Goal: Navigation & Orientation: Find specific page/section

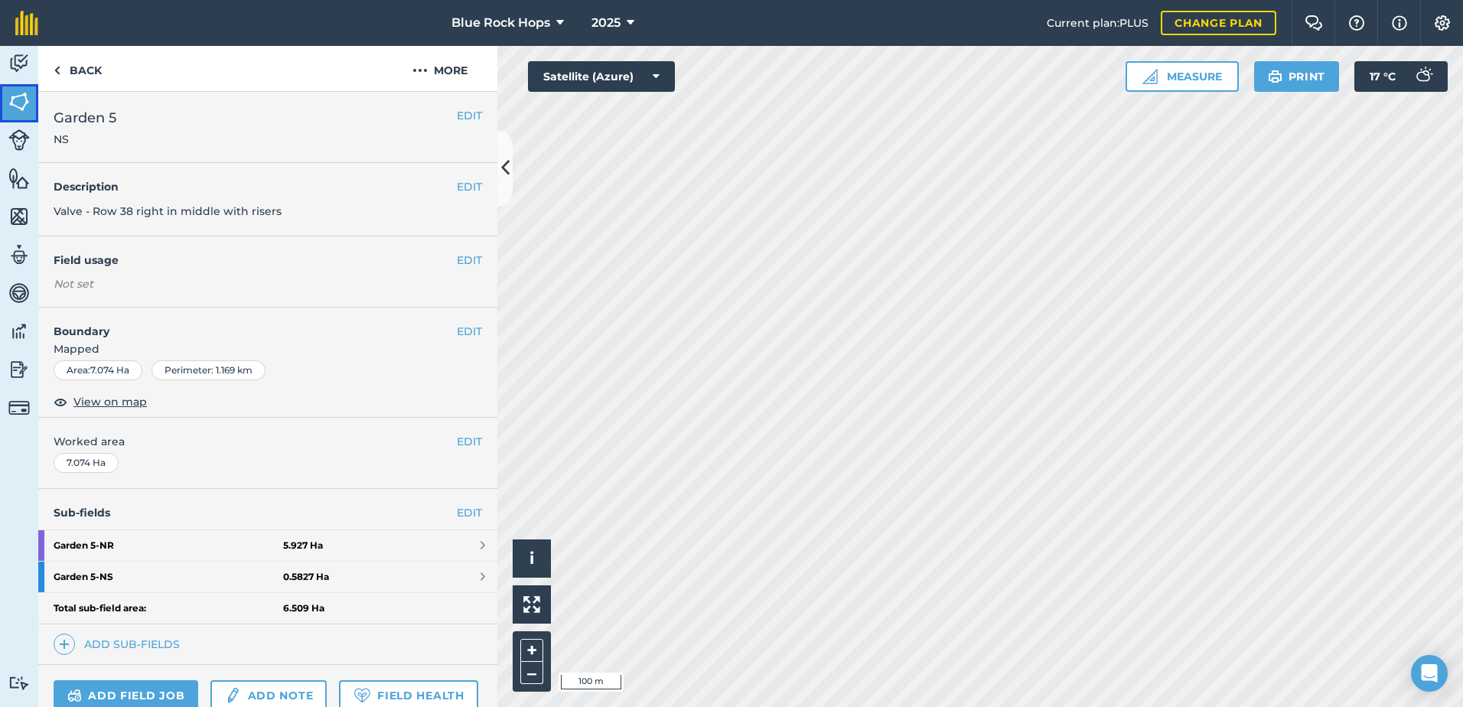
drag, startPoint x: 17, startPoint y: 100, endPoint x: 21, endPoint y: 116, distance: 16.7
click at [17, 100] on img at bounding box center [18, 101] width 21 height 23
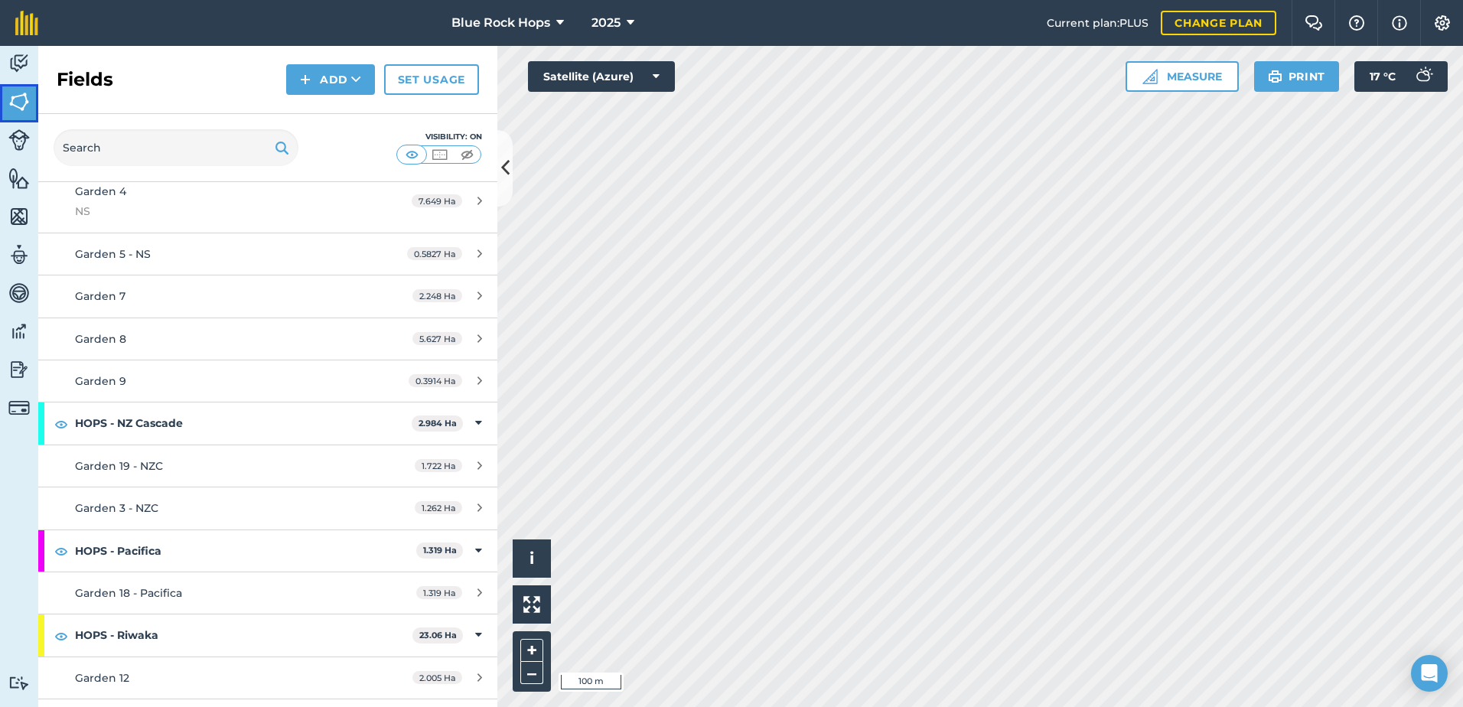
scroll to position [995, 0]
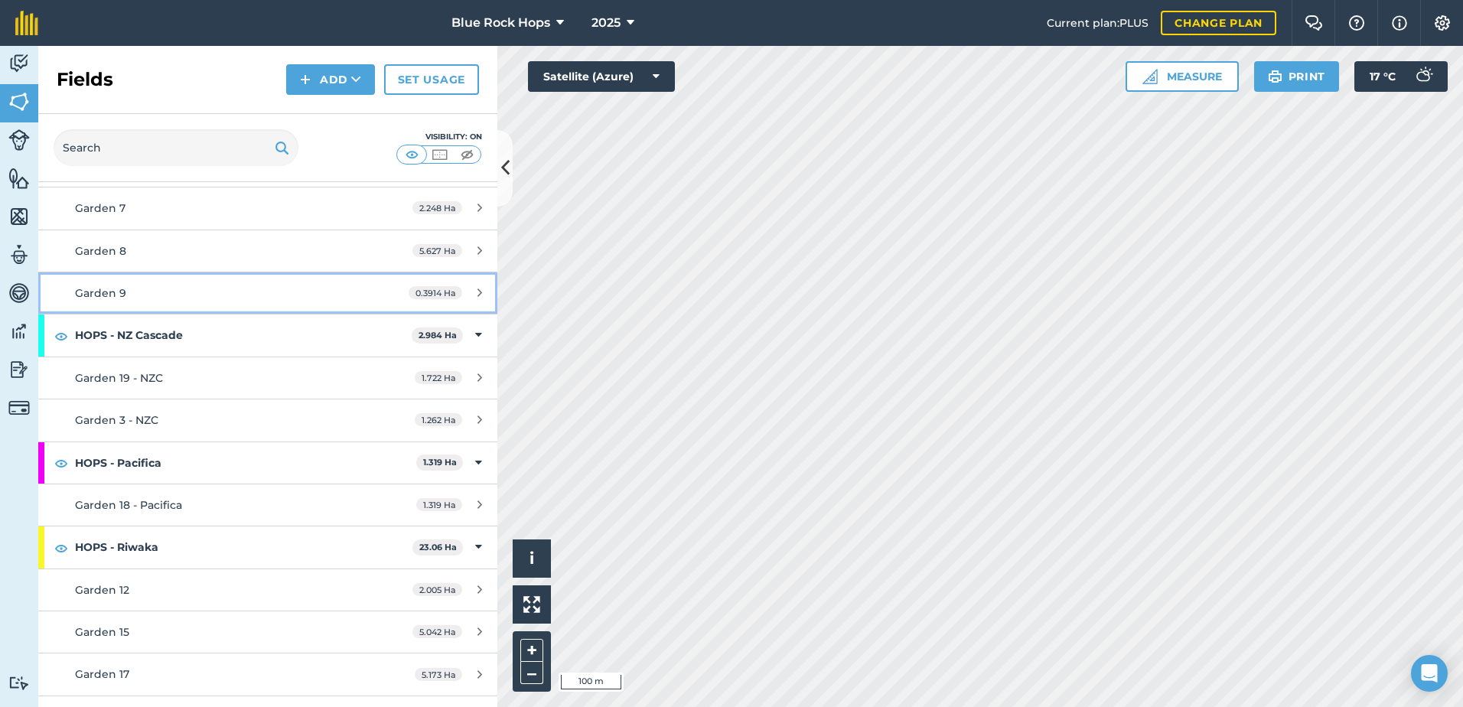
click at [178, 292] on div "Garden 9" at bounding box center [219, 293] width 288 height 17
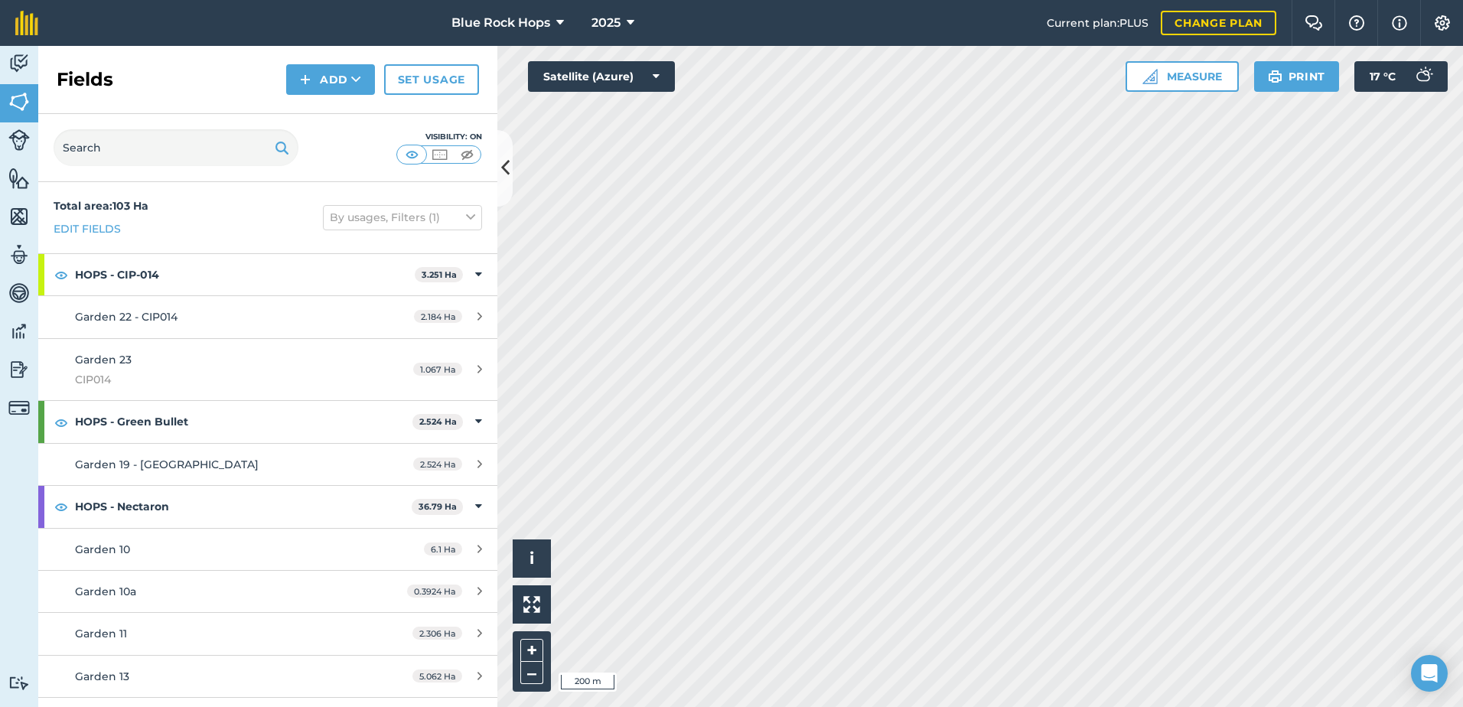
click at [877, 706] on html "Blue Rock Hops 2025 Current plan : PLUS Change plan Farm Chat Help Info Setting…" at bounding box center [731, 353] width 1463 height 707
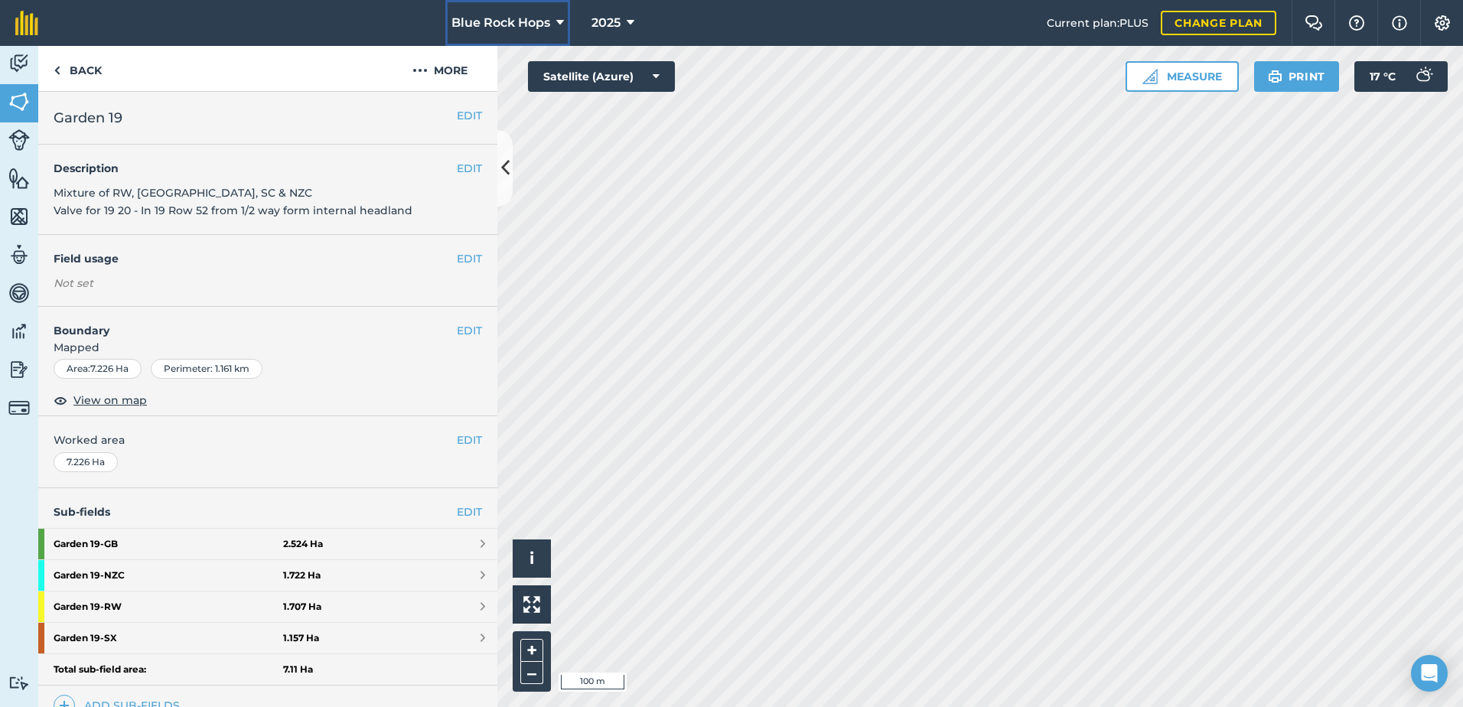
click at [559, 20] on icon at bounding box center [560, 23] width 8 height 18
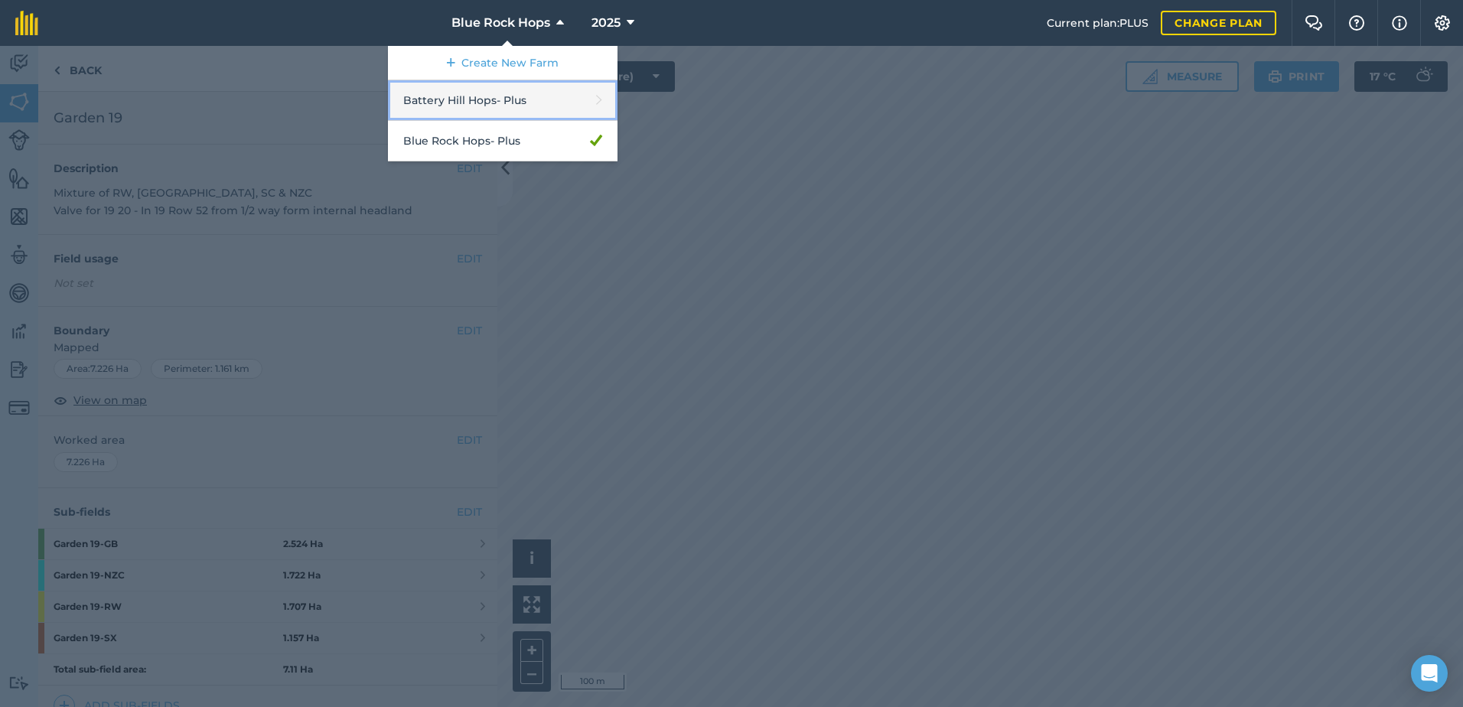
click at [449, 100] on link "Battery Hill Hops - Plus" at bounding box center [503, 100] width 230 height 41
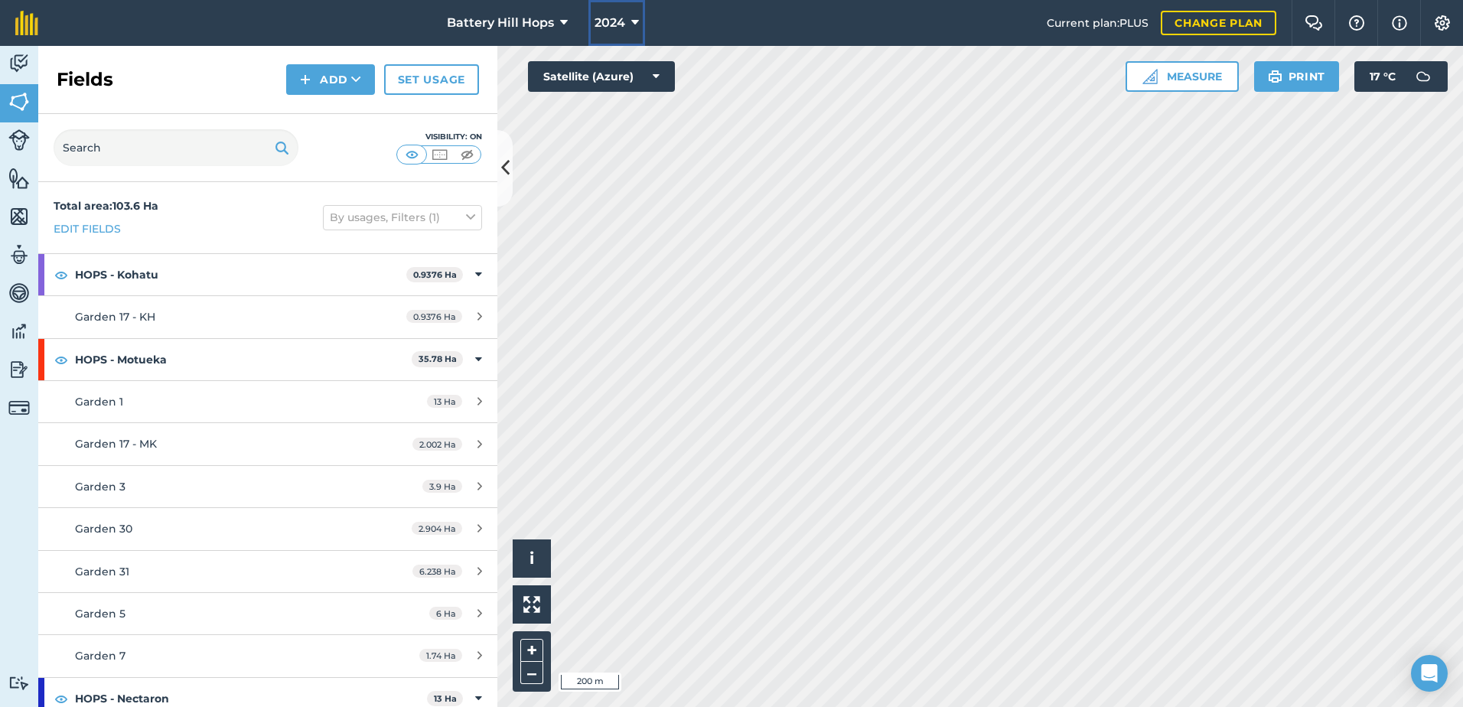
click at [634, 21] on icon at bounding box center [635, 23] width 8 height 18
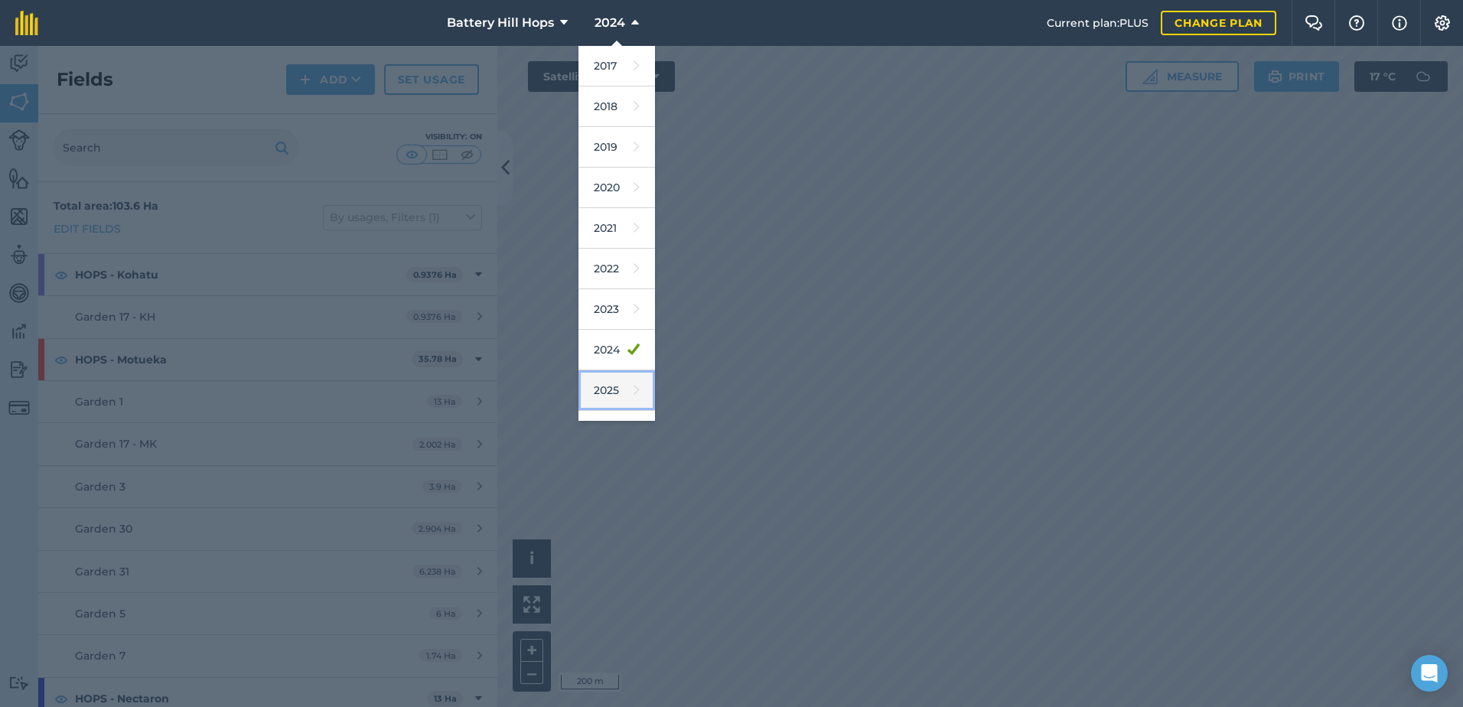
click at [602, 389] on link "2025" at bounding box center [617, 390] width 77 height 41
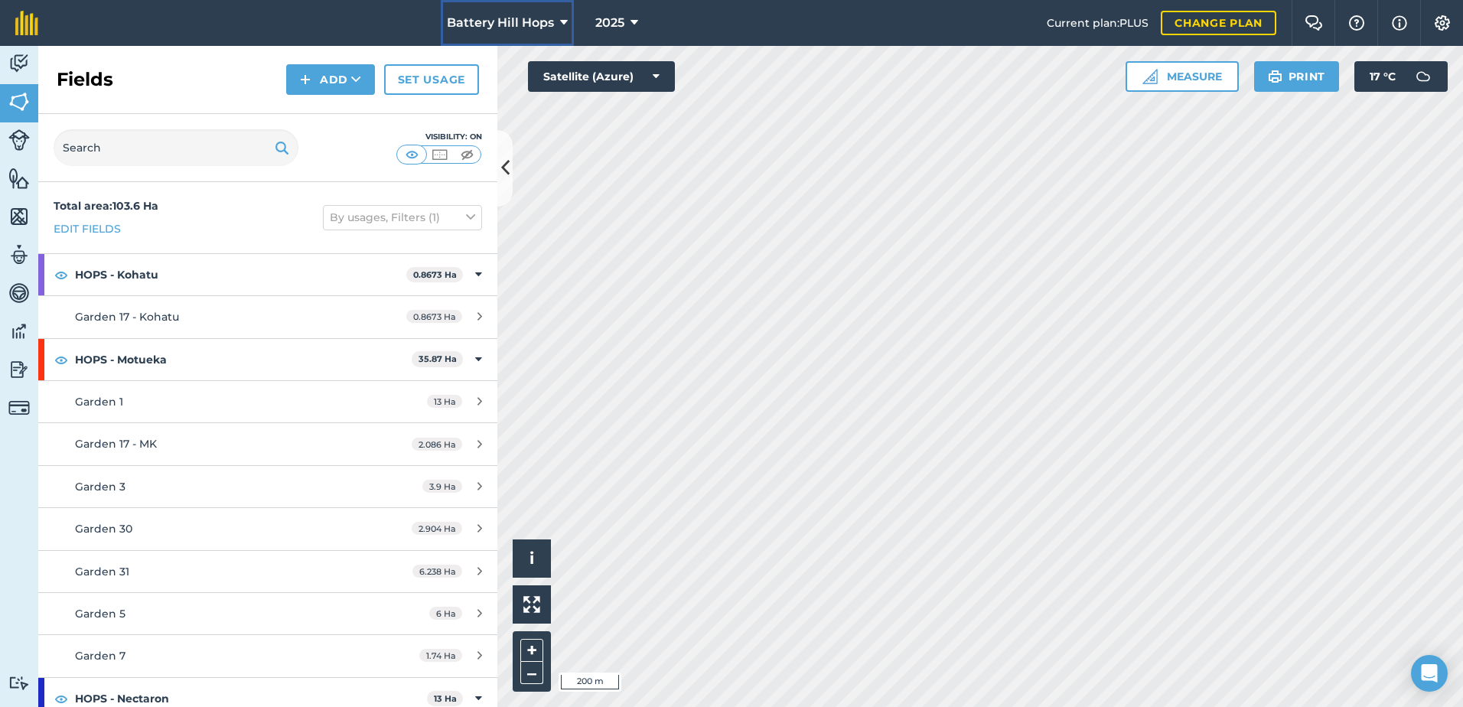
click at [553, 24] on span "Battery Hill Hops" at bounding box center [500, 23] width 107 height 18
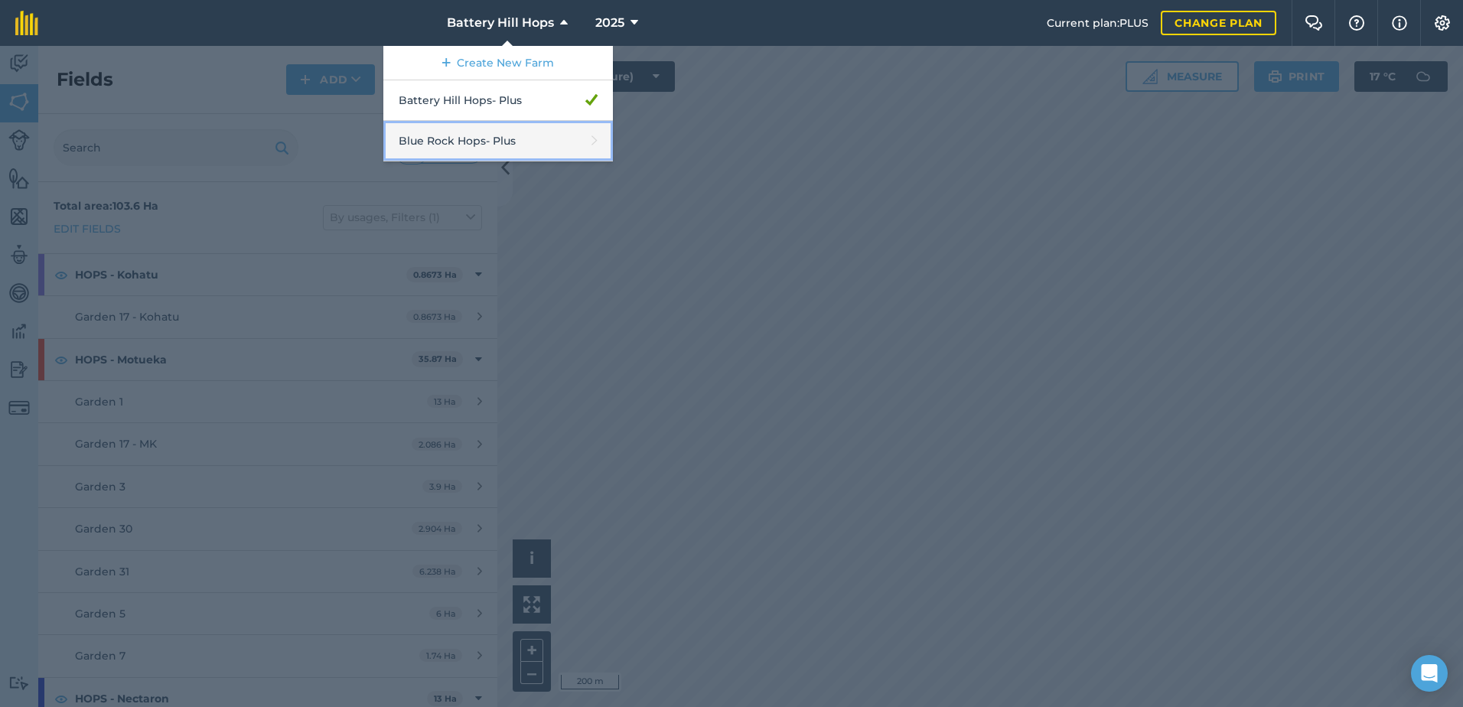
click at [508, 134] on link "Blue Rock Hops - Plus" at bounding box center [498, 141] width 230 height 41
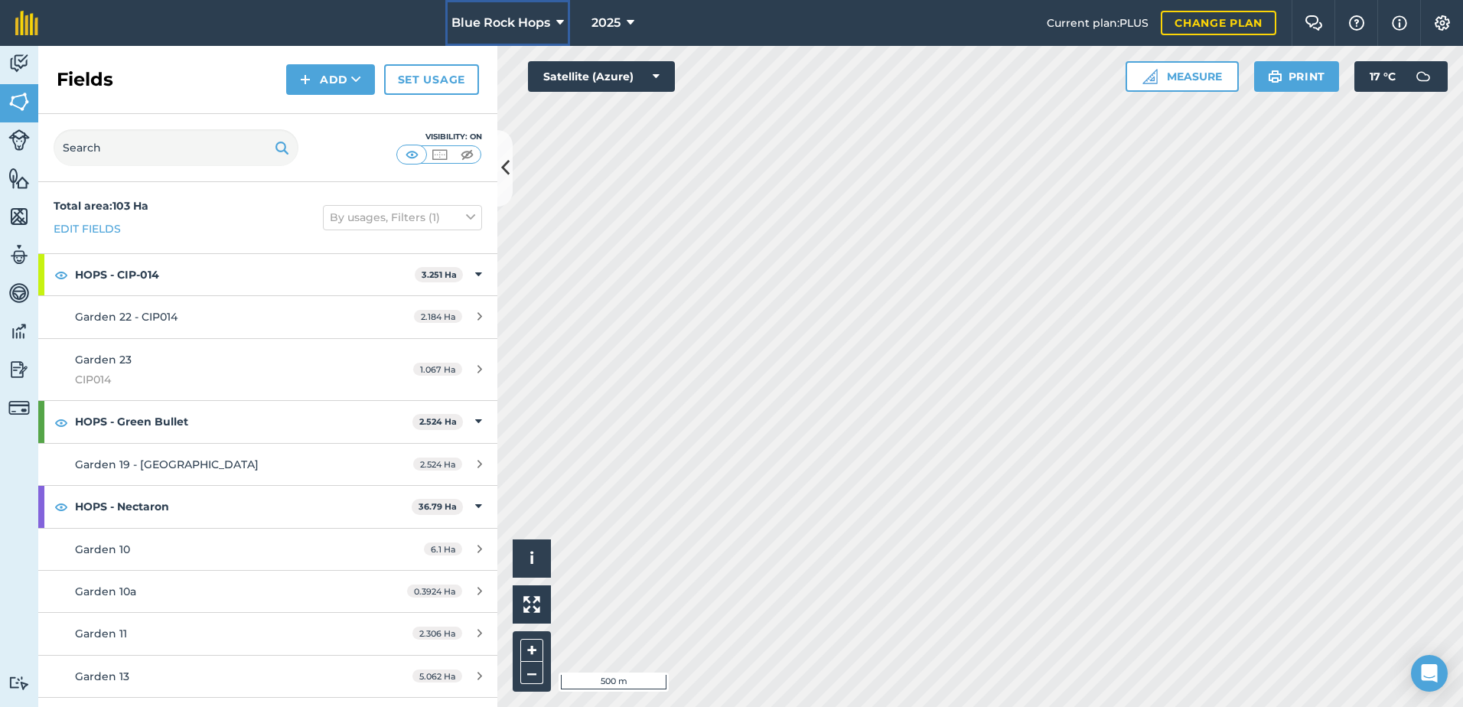
click at [545, 21] on span "Blue Rock Hops" at bounding box center [501, 23] width 99 height 18
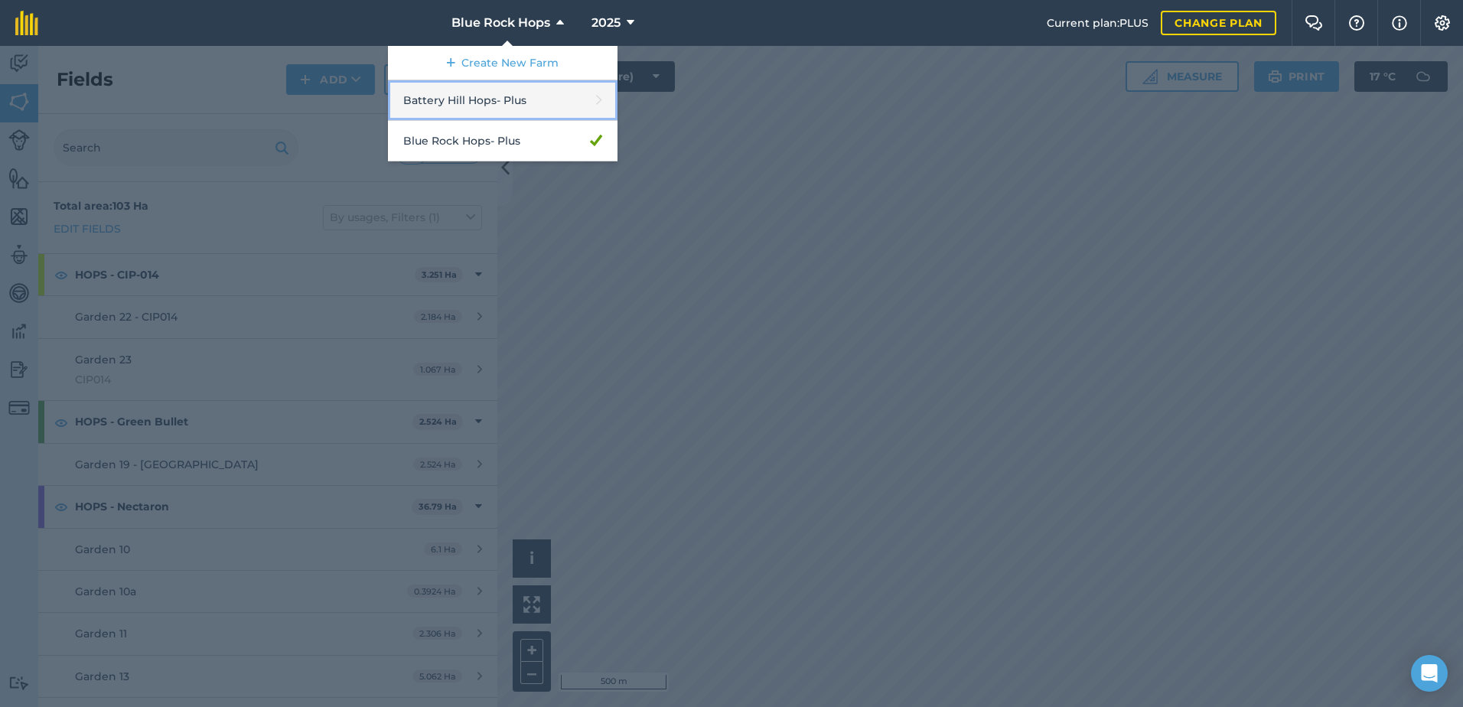
click at [463, 105] on link "Battery Hill Hops - Plus" at bounding box center [503, 100] width 230 height 41
